Goal: Communication & Community: Connect with others

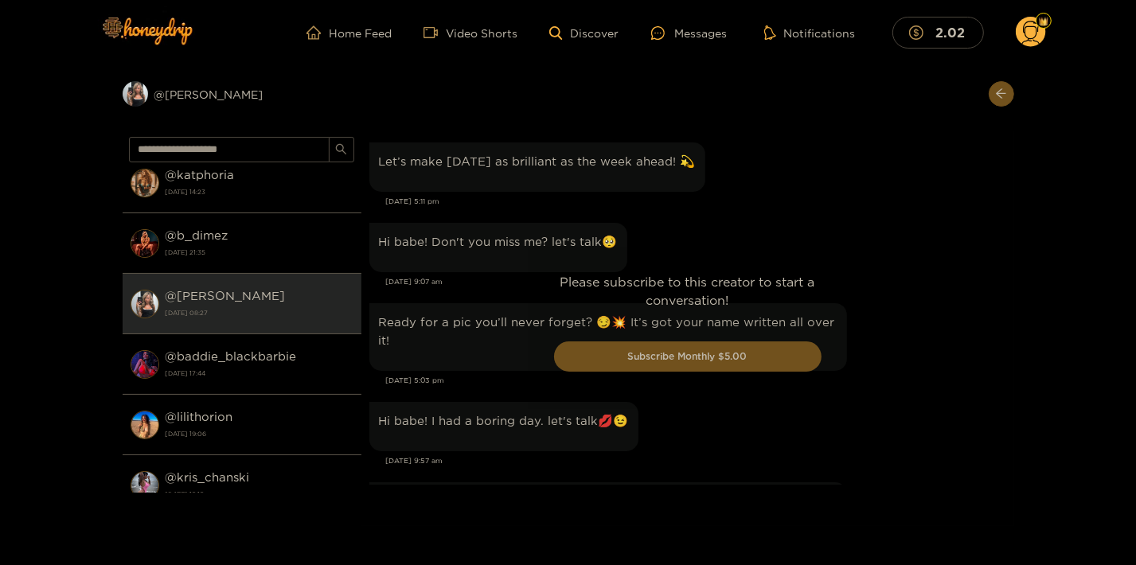
click at [903, 200] on div "Please subscribe to this creator to start a conversation! Subscribe Monthly $5.…" at bounding box center [688, 329] width 653 height 396
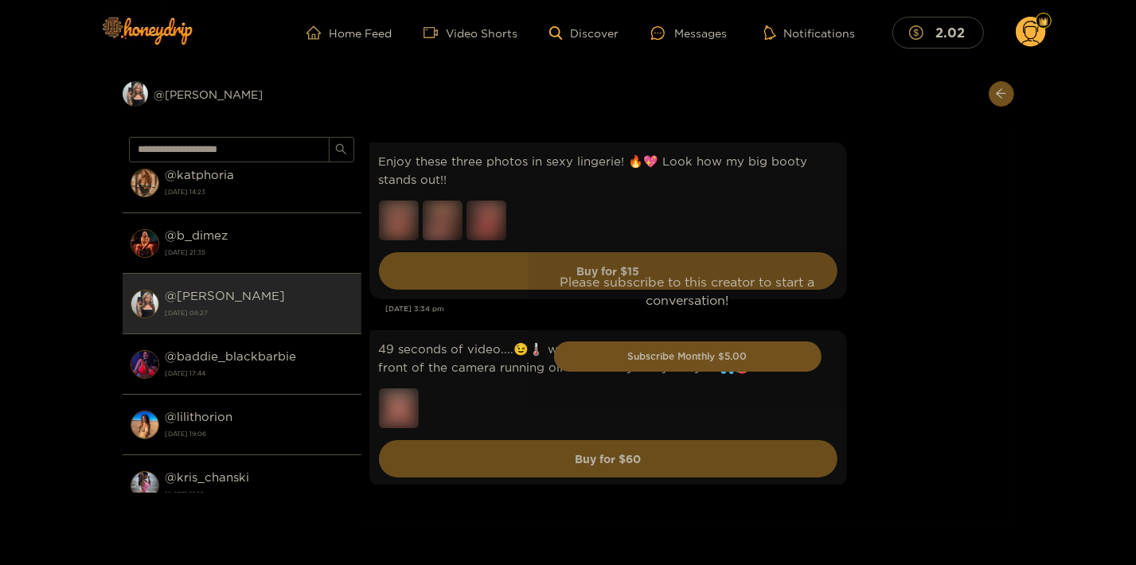
click at [874, 159] on div "Please subscribe to this creator to start a conversation! Subscribe Monthly $5.…" at bounding box center [688, 329] width 653 height 396
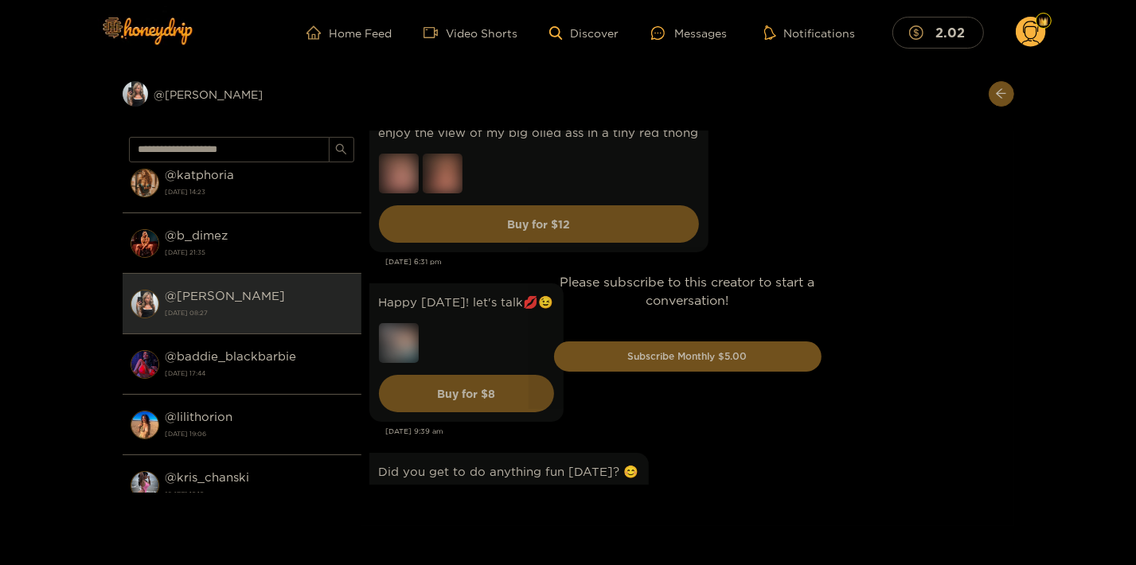
scroll to position [1977, 0]
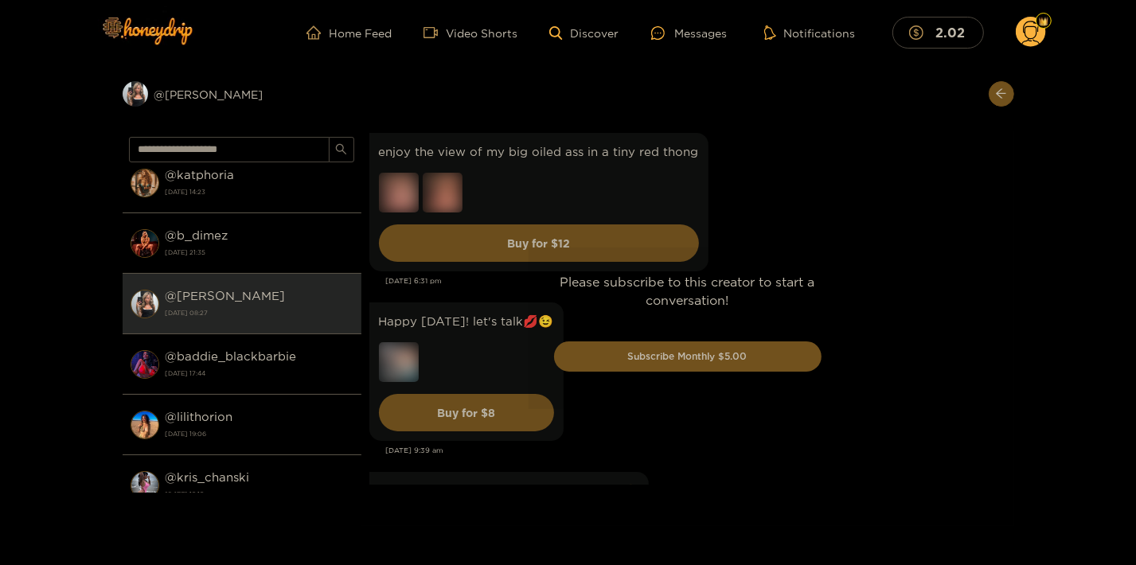
click at [398, 353] on div "Please subscribe to this creator to start a conversation! Subscribe Monthly $5.…" at bounding box center [688, 329] width 653 height 396
click at [850, 229] on div "Please subscribe to this creator to start a conversation! Subscribe Monthly $5.…" at bounding box center [688, 329] width 653 height 396
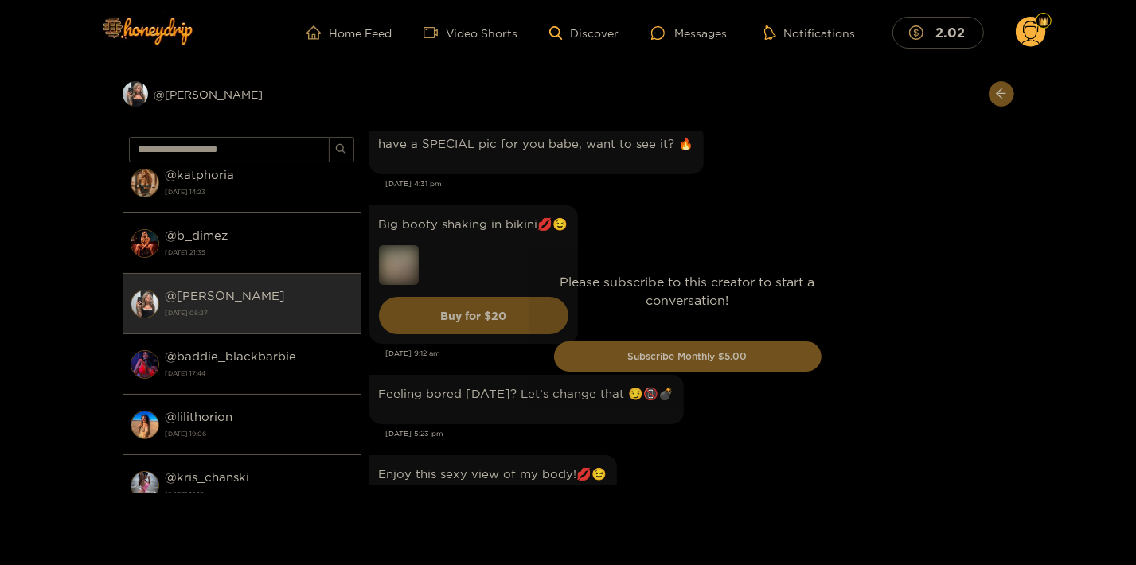
scroll to position [13464, 0]
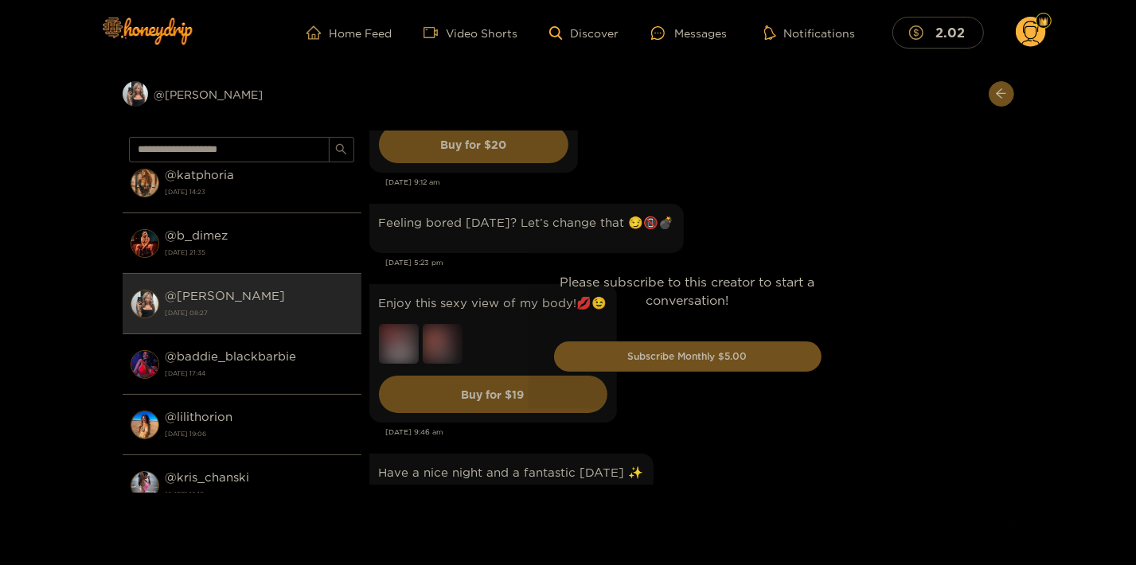
drag, startPoint x: 831, startPoint y: 290, endPoint x: 829, endPoint y: 307, distance: 16.9
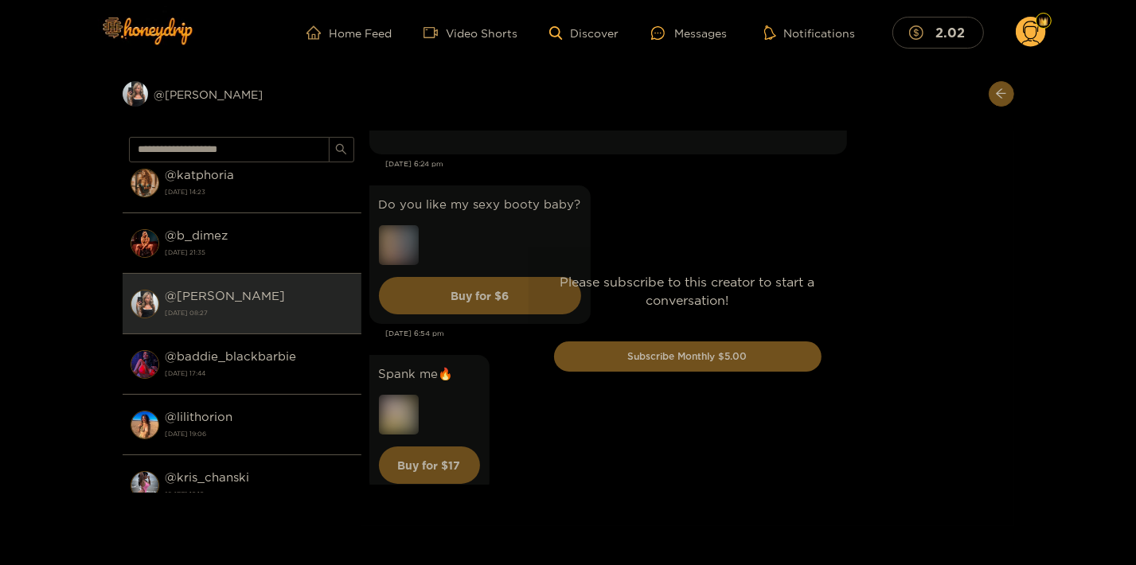
scroll to position [14232, 0]
click at [401, 411] on div "Please subscribe to this creator to start a conversation! Subscribe Monthly $5.…" at bounding box center [688, 329] width 653 height 396
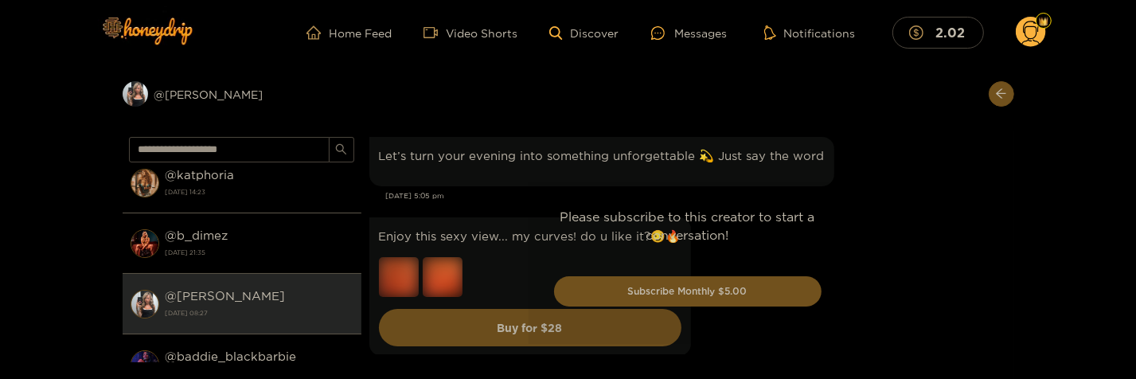
scroll to position [16180, 0]
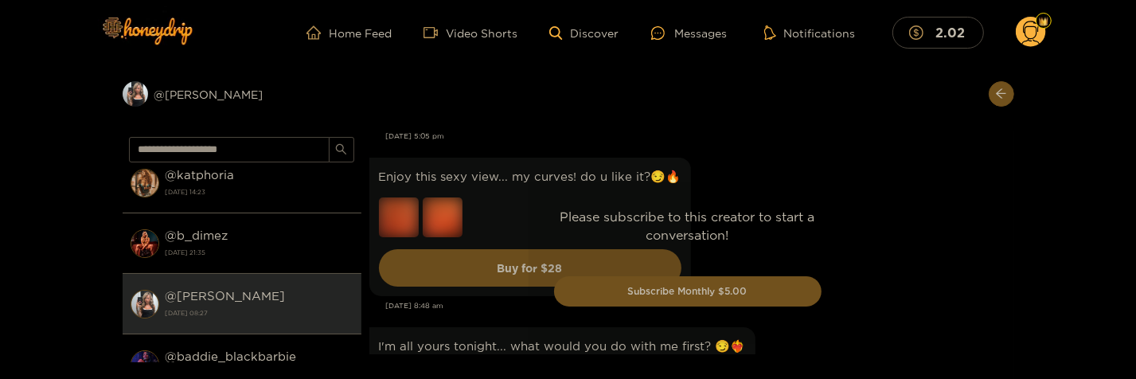
click at [940, 205] on div "Please subscribe to this creator to start a conversation! Subscribe Monthly $5.…" at bounding box center [688, 263] width 653 height 265
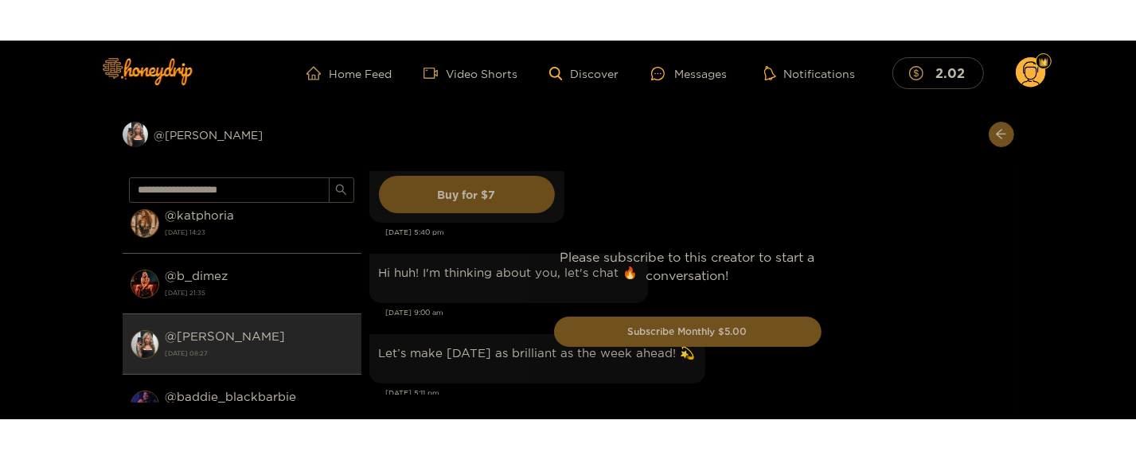
scroll to position [5848, 0]
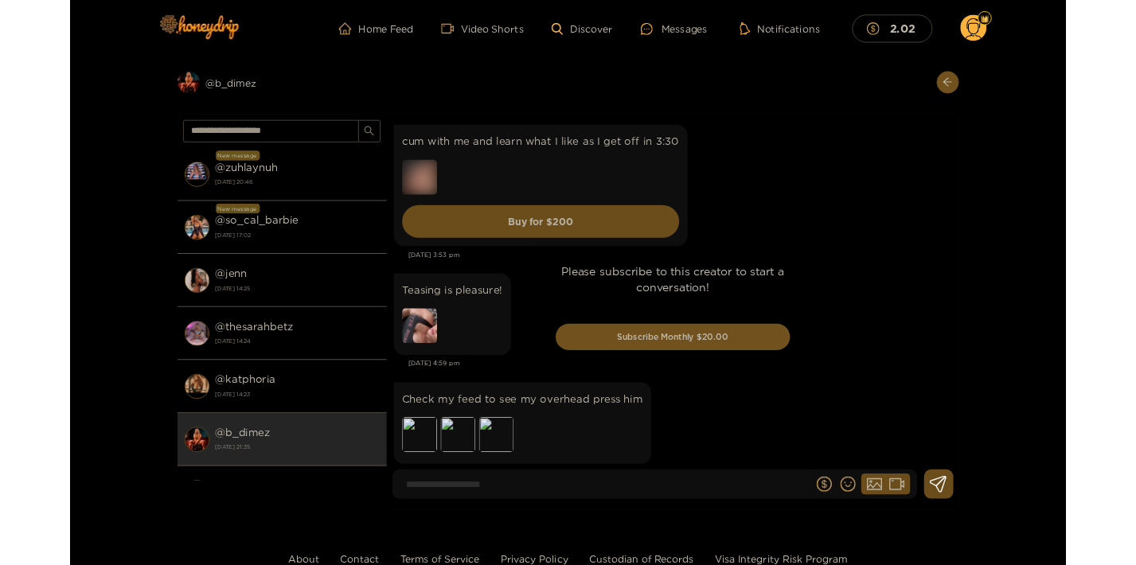
scroll to position [3229, 0]
